Goal: Find specific page/section: Find specific page/section

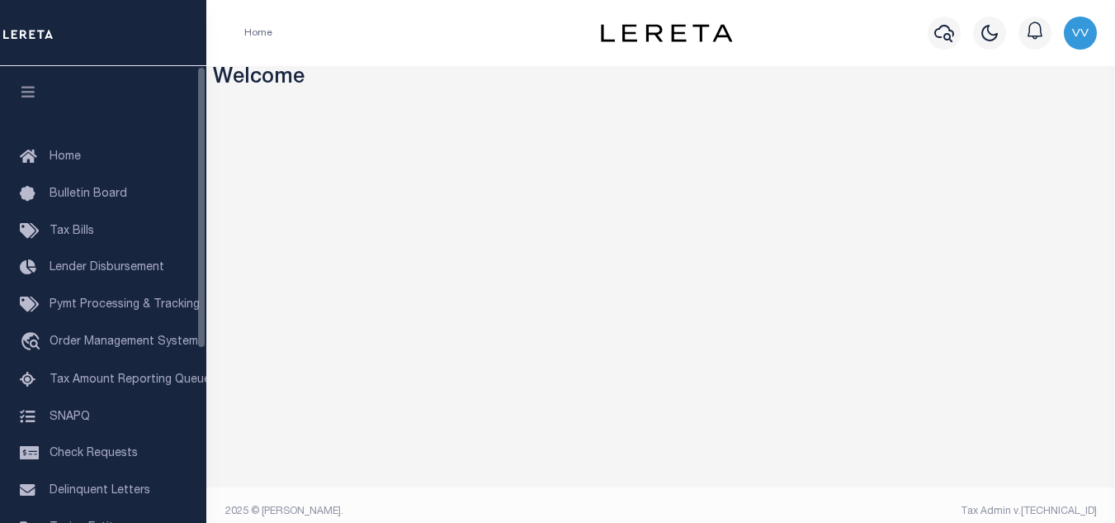
click at [29, 106] on button "button" at bounding box center [28, 94] width 56 height 56
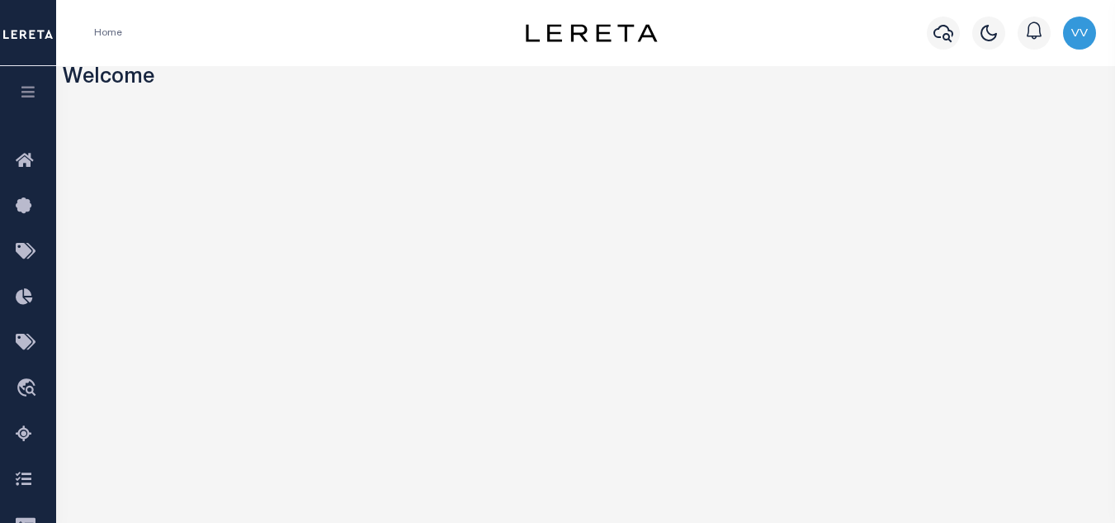
click at [28, 102] on button "button" at bounding box center [28, 94] width 56 height 56
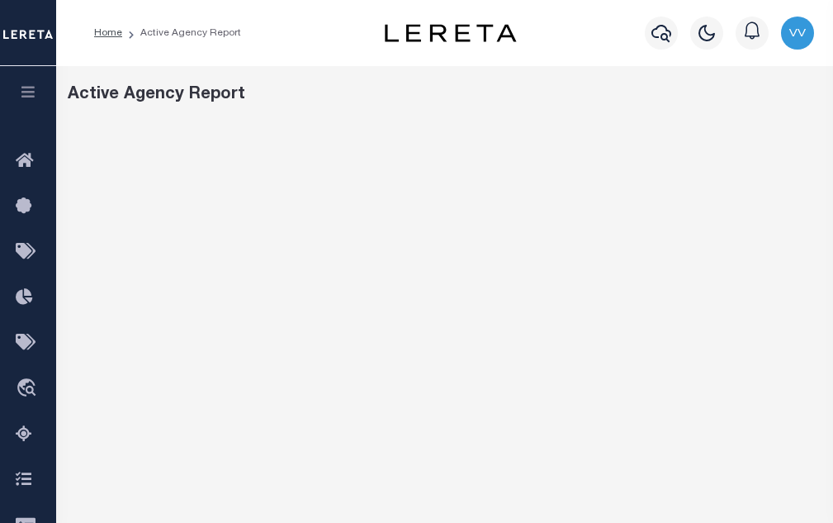
click at [32, 92] on icon "button" at bounding box center [28, 91] width 19 height 15
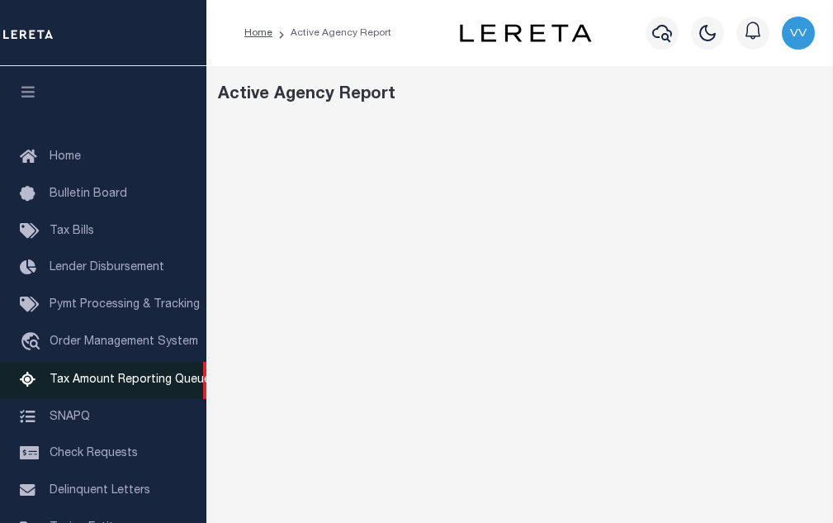
click at [152, 394] on link "Tax Amount Reporting Queue" at bounding box center [103, 380] width 206 height 37
